Goal: Feedback & Contribution: Leave review/rating

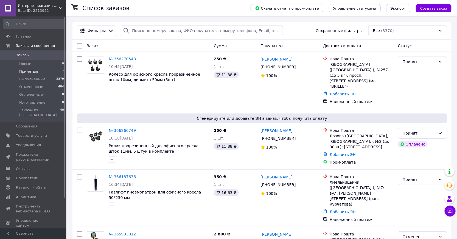
click at [44, 69] on li "Принятые 7" at bounding box center [33, 72] width 67 height 8
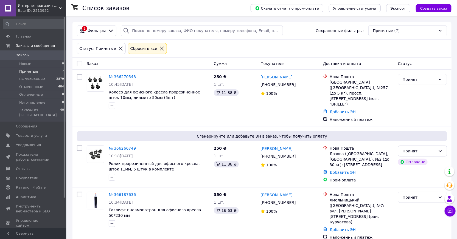
click at [159, 48] on icon at bounding box center [161, 48] width 5 height 5
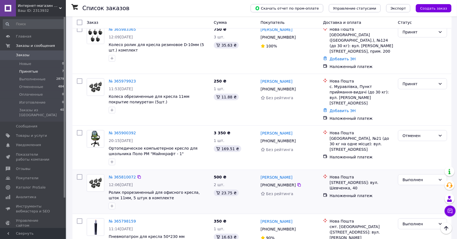
scroll to position [249, 0]
click at [271, 174] on link "[PERSON_NAME]" at bounding box center [277, 176] width 32 height 5
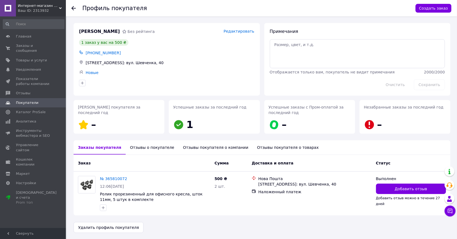
click at [143, 151] on div "Отзывы о покупателе" at bounding box center [152, 147] width 53 height 14
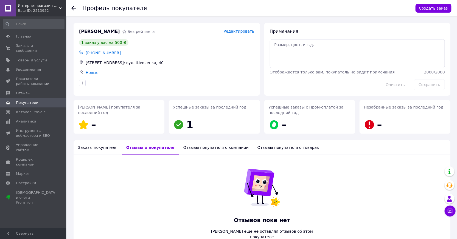
click at [101, 148] on div "Заказы покупателя" at bounding box center [98, 147] width 48 height 14
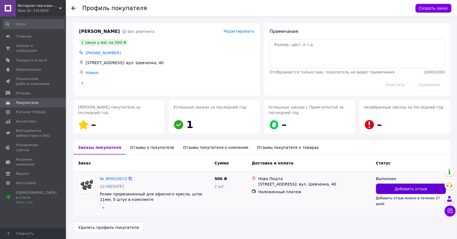
click at [401, 189] on span "Добавить отзыв" at bounding box center [411, 188] width 32 height 5
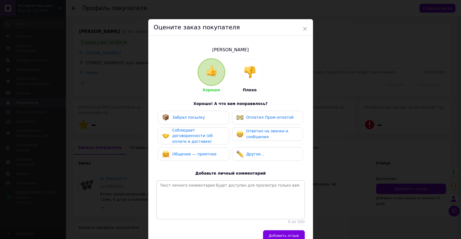
click at [248, 74] on img at bounding box center [250, 72] width 12 height 12
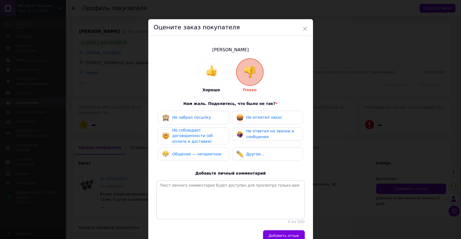
click at [257, 131] on span "Не ответил на звонки и сообщения" at bounding box center [270, 134] width 48 height 10
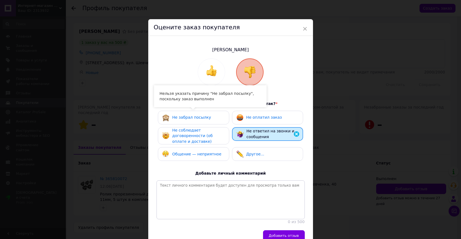
click at [200, 116] on span "Не забрал посылку" at bounding box center [191, 117] width 39 height 4
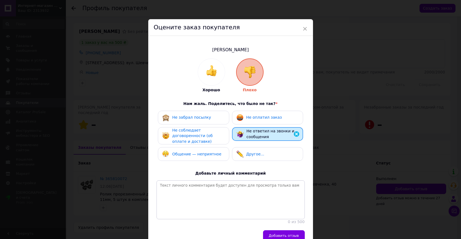
click at [202, 120] on div "Не забрал посылку" at bounding box center [191, 118] width 39 height 6
click at [259, 117] on span "Не оплатил заказ" at bounding box center [264, 117] width 36 height 4
click at [194, 152] on span "Общение — неприятное" at bounding box center [196, 154] width 49 height 4
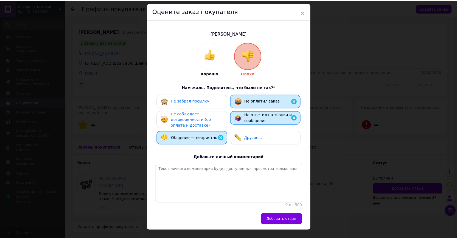
scroll to position [33, 0]
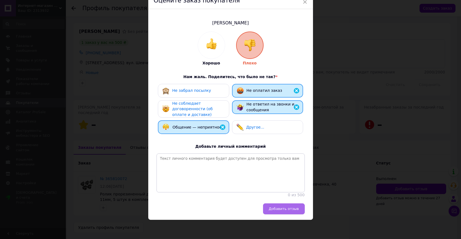
click at [285, 208] on span "Добавить отзыв" at bounding box center [284, 209] width 30 height 4
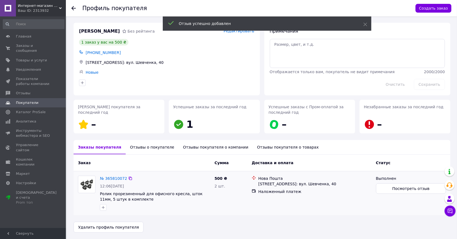
scroll to position [0, 0]
click at [151, 149] on div "Отзывы о покупателе" at bounding box center [152, 147] width 53 height 14
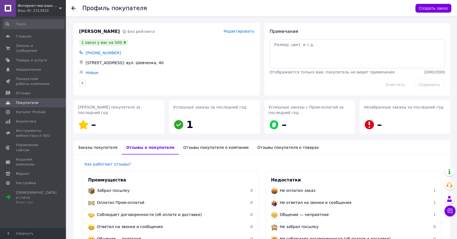
click at [74, 9] on icon at bounding box center [73, 8] width 4 height 4
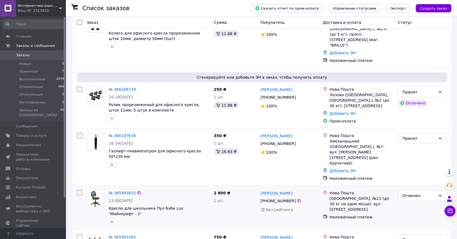
scroll to position [50, 0]
